Goal: Task Accomplishment & Management: Manage account settings

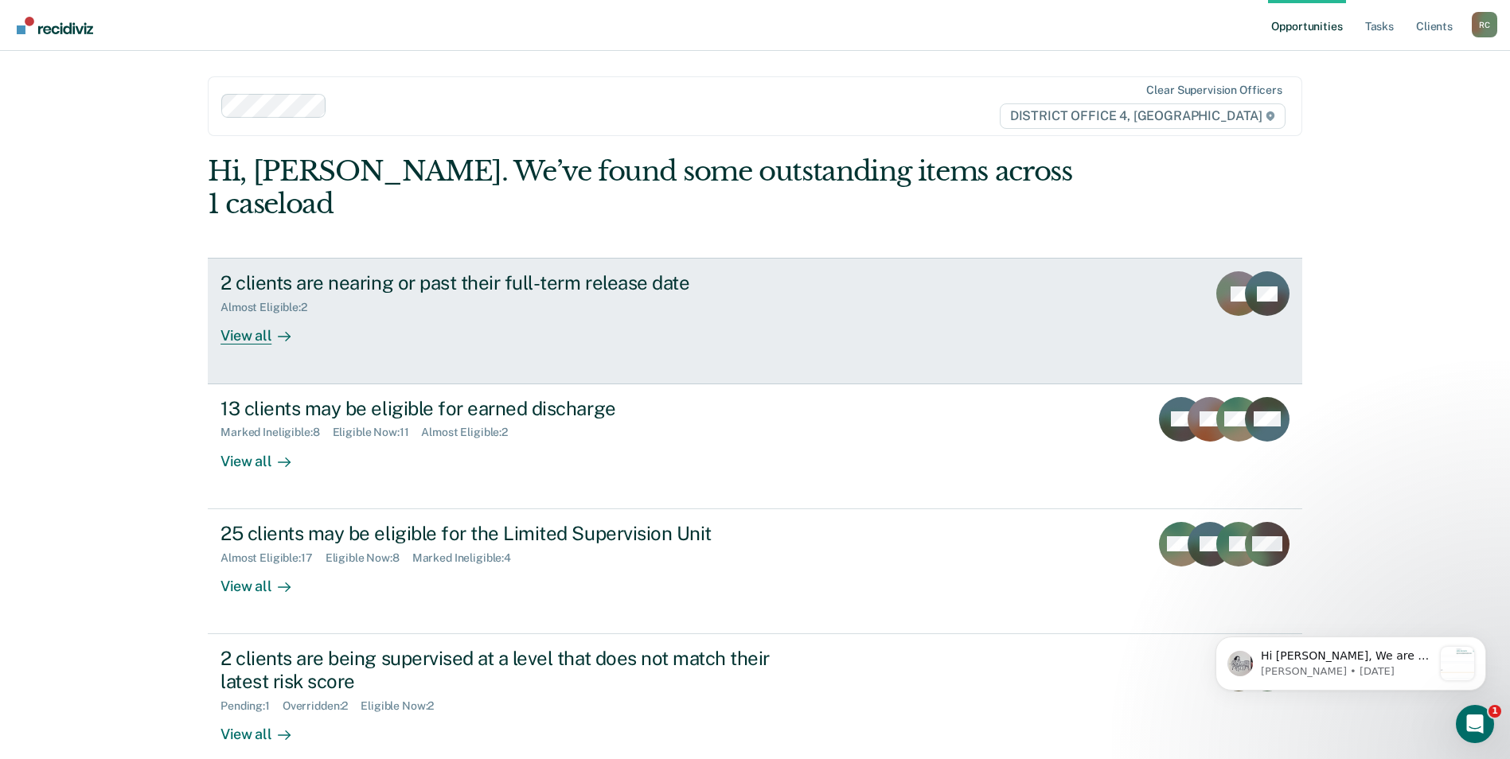
click at [589, 300] on div "2 clients are nearing or past their full-term release date Almost Eligible : 2 …" at bounding box center [519, 307] width 597 height 73
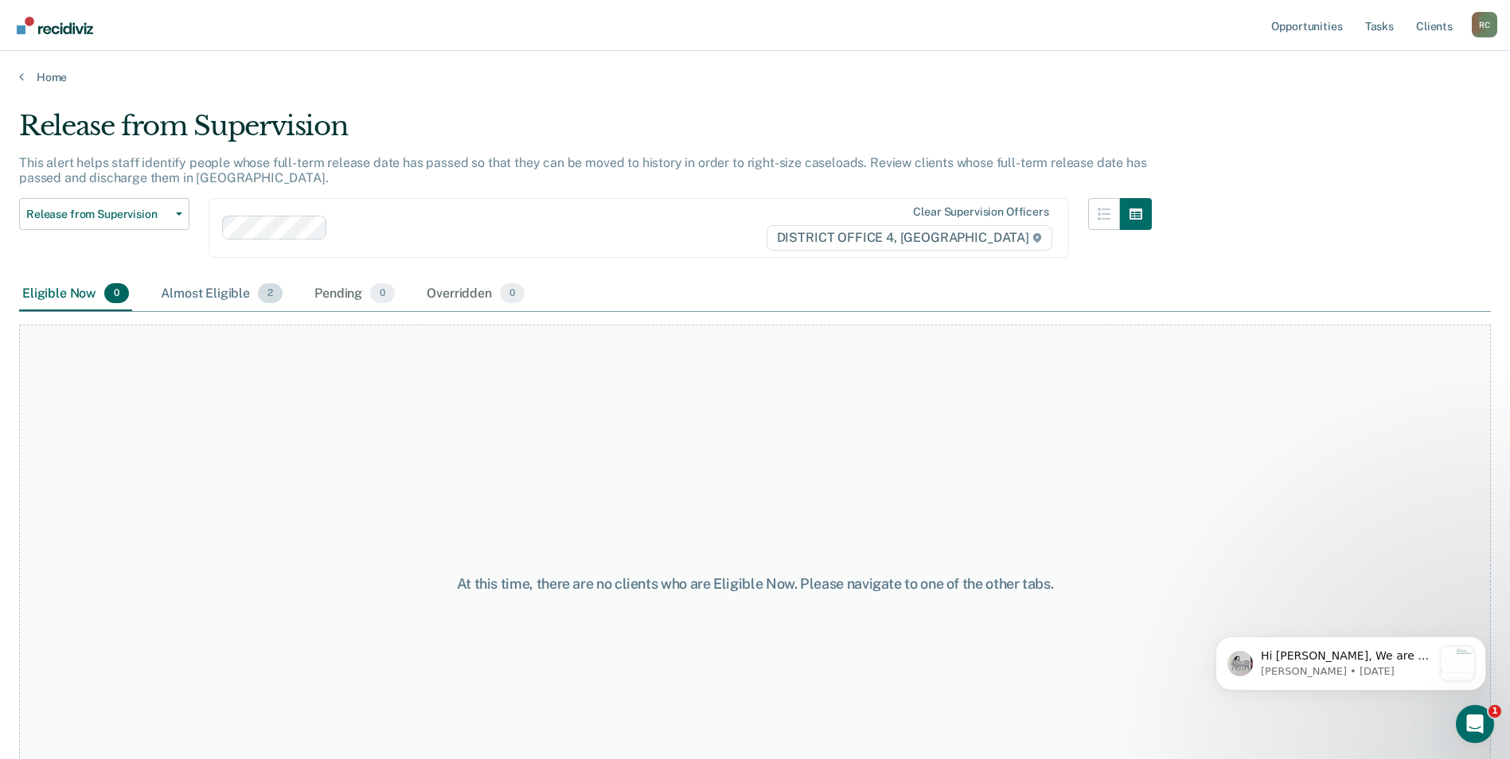
click at [236, 299] on div "Almost Eligible 2" at bounding box center [222, 294] width 128 height 35
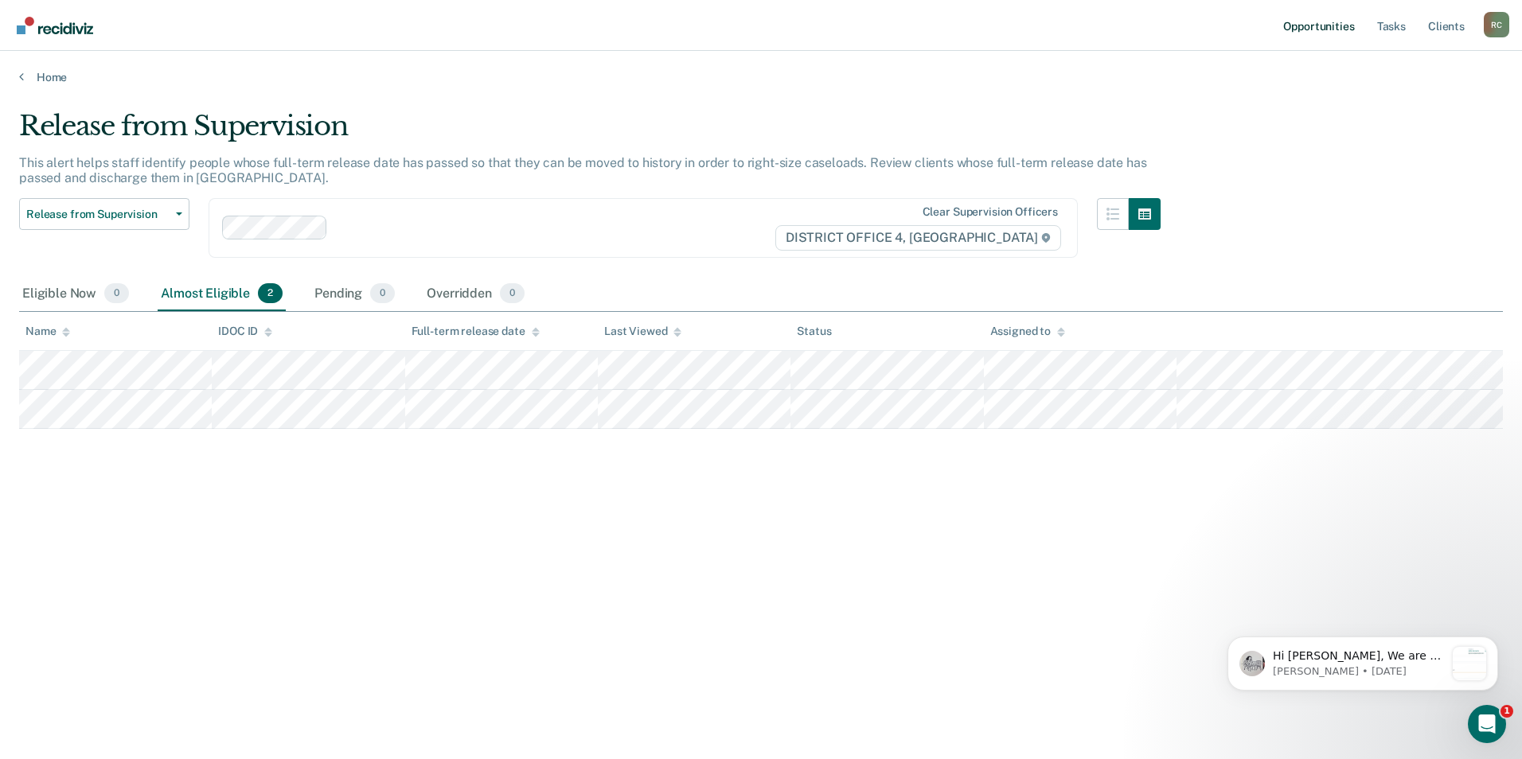
click at [1342, 23] on link "Opportunities" at bounding box center [1318, 25] width 77 height 51
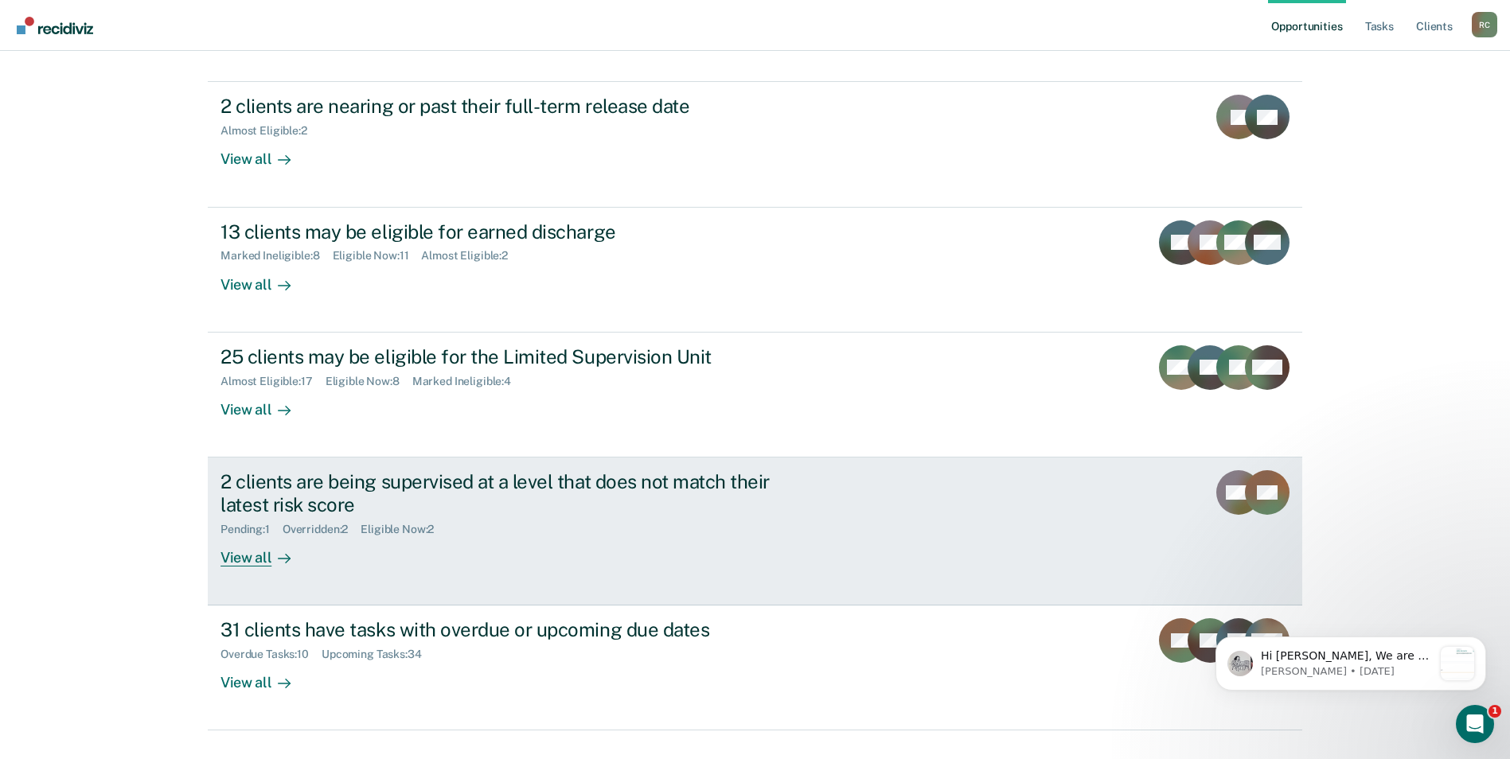
scroll to position [179, 0]
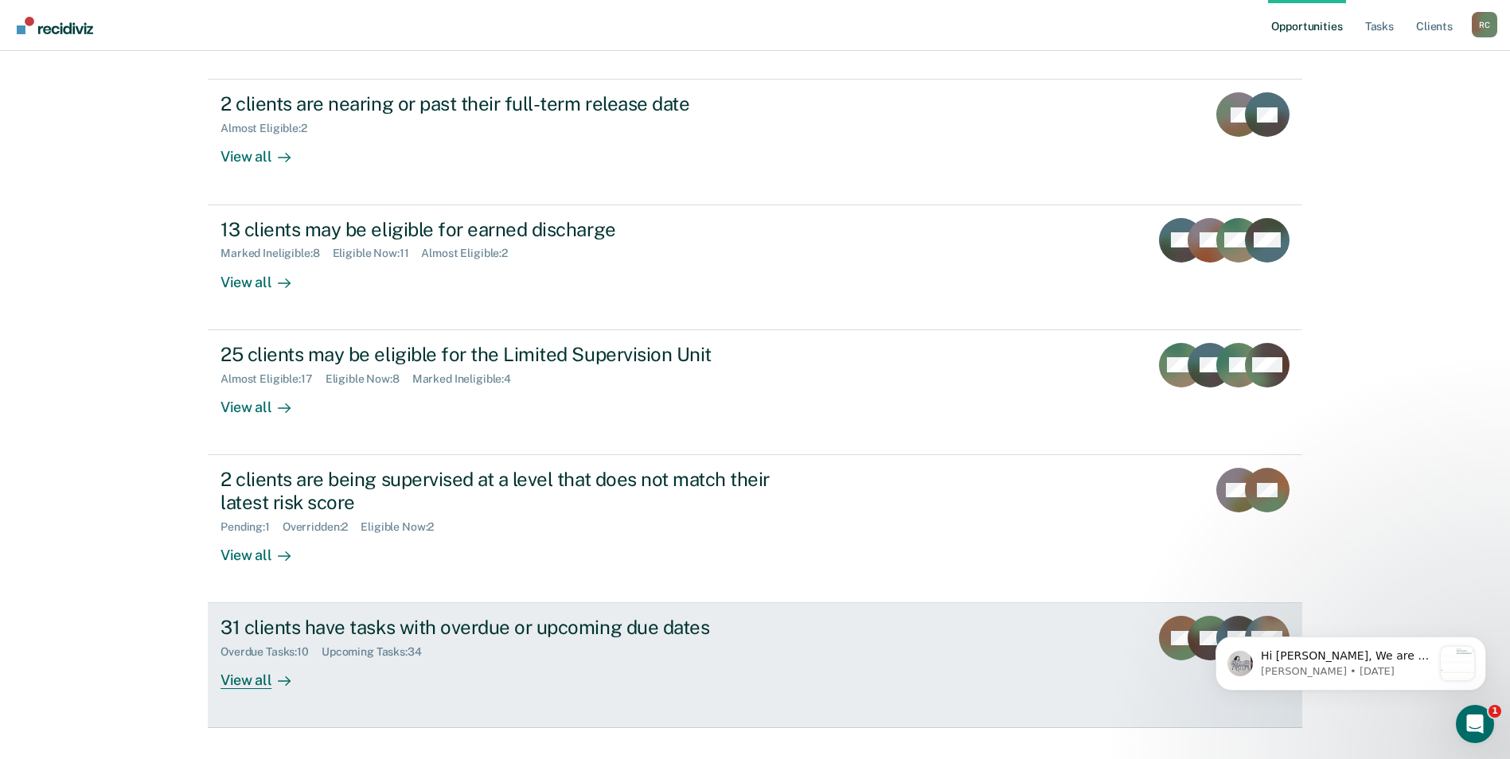
click at [559, 616] on div "31 clients have tasks with overdue or upcoming due dates" at bounding box center [500, 627] width 559 height 23
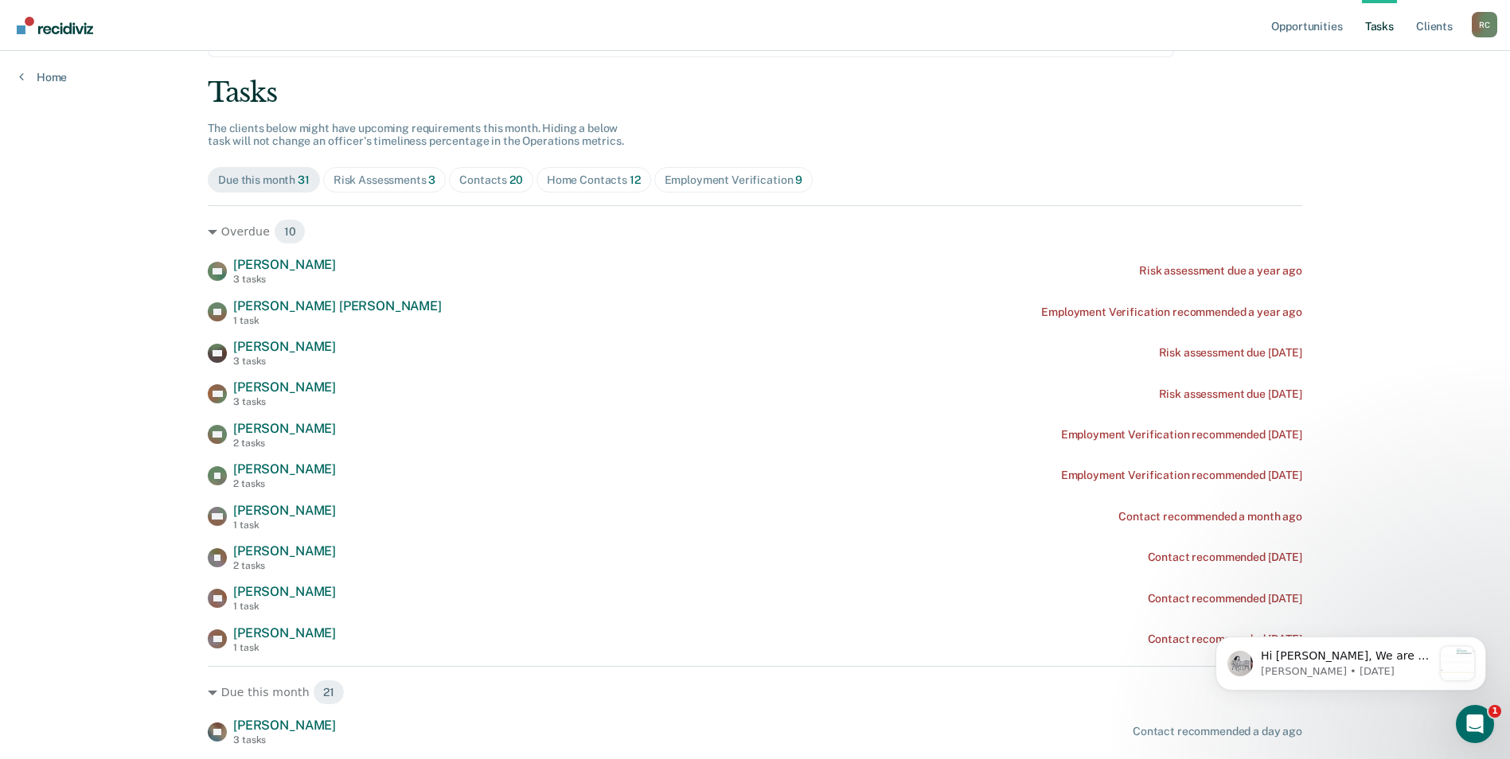
scroll to position [80, 0]
click at [1395, 251] on div "Opportunities Tasks Client s [PERSON_NAME] R C Profile How it works Log Out Hom…" at bounding box center [755, 773] width 1510 height 1707
